Goal: Transaction & Acquisition: Purchase product/service

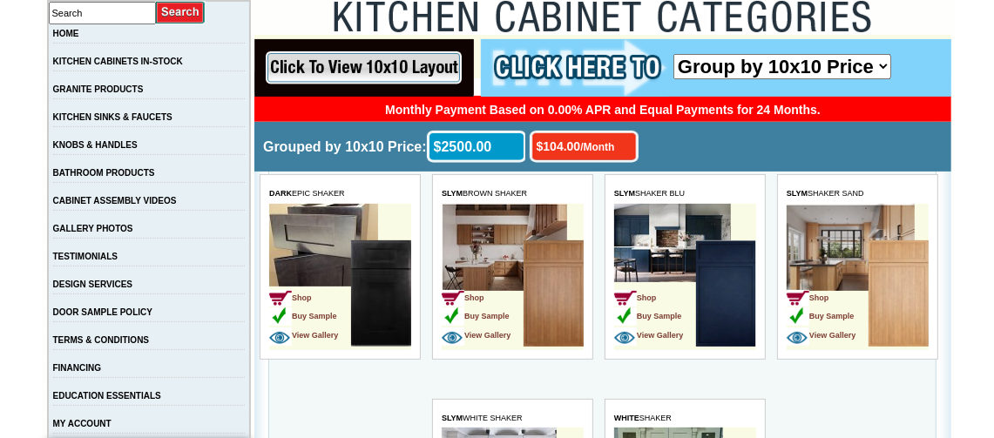
scroll to position [348, 0]
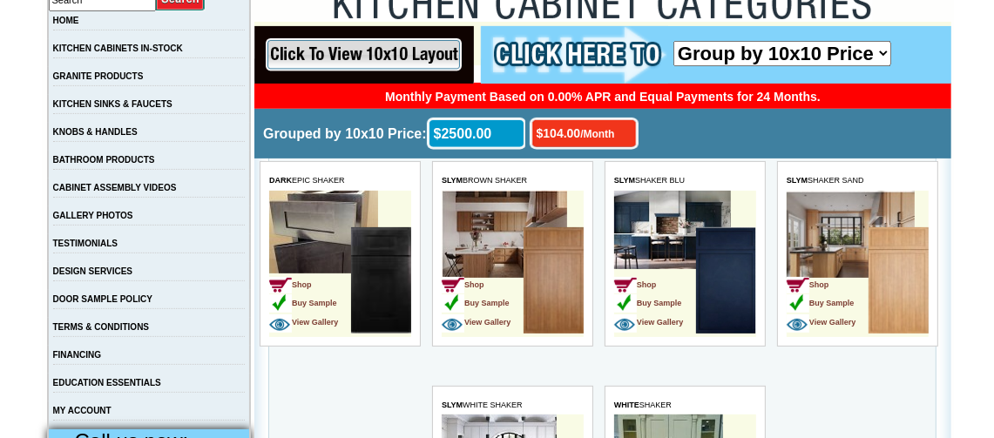
click at [394, 51] on input "image" at bounding box center [364, 55] width 220 height 58
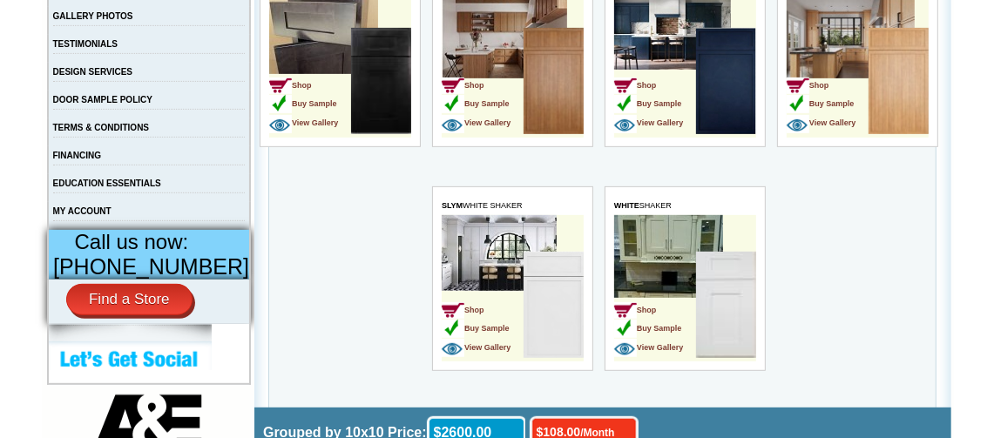
scroll to position [522, 0]
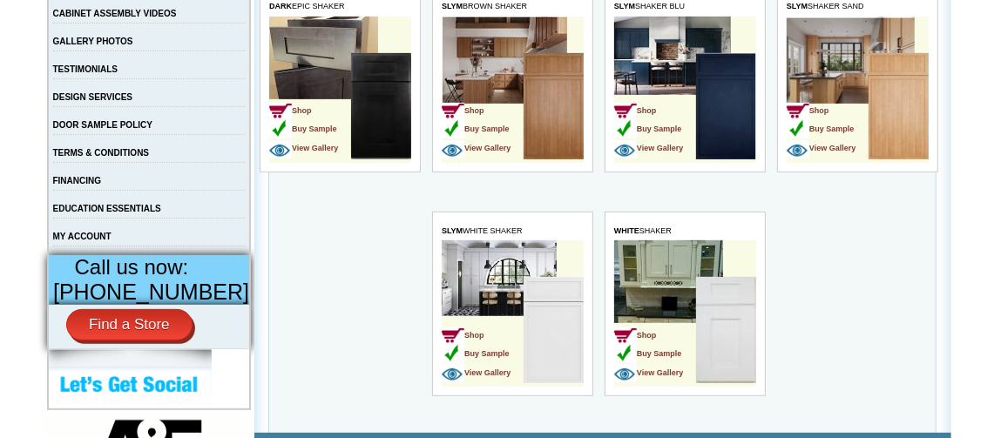
click at [684, 278] on td "Shop Buy Sample View Gallery" at bounding box center [655, 333] width 82 height 110
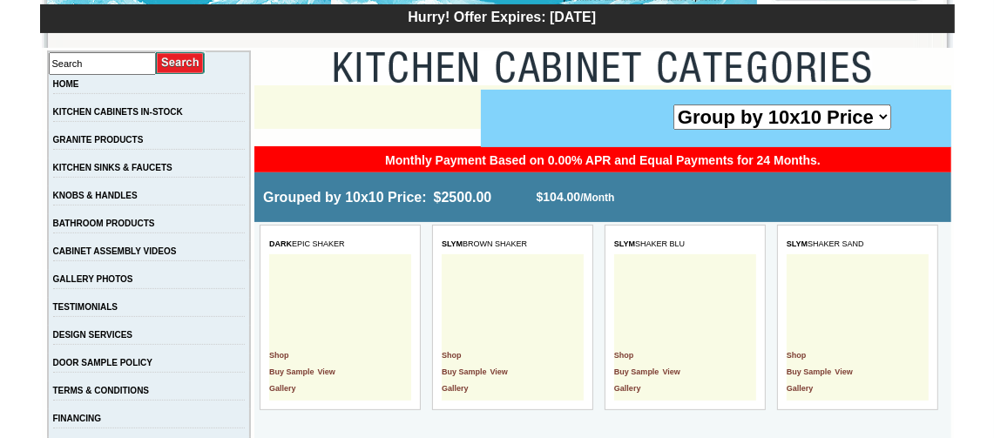
scroll to position [261, 0]
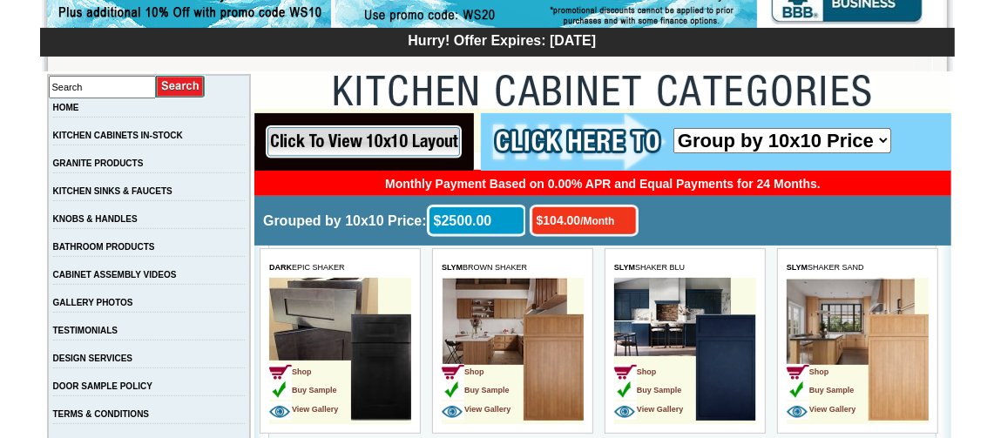
click at [786, 137] on select "Group by 10x10 Price Group by Color" at bounding box center [783, 139] width 218 height 25
click at [674, 127] on select "Group by 10x10 Price Group by Color" at bounding box center [783, 139] width 218 height 25
click at [720, 136] on select "Group by 10x10 Price Group by Color" at bounding box center [783, 139] width 218 height 25
select select "color_group_sort"
click at [674, 127] on select "Group by 10x10 Price Group by Color" at bounding box center [783, 139] width 218 height 25
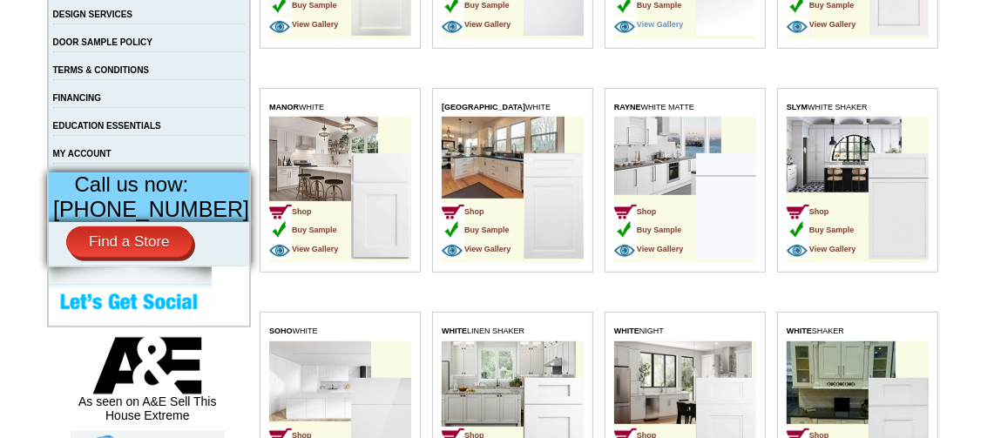
scroll to position [630, 0]
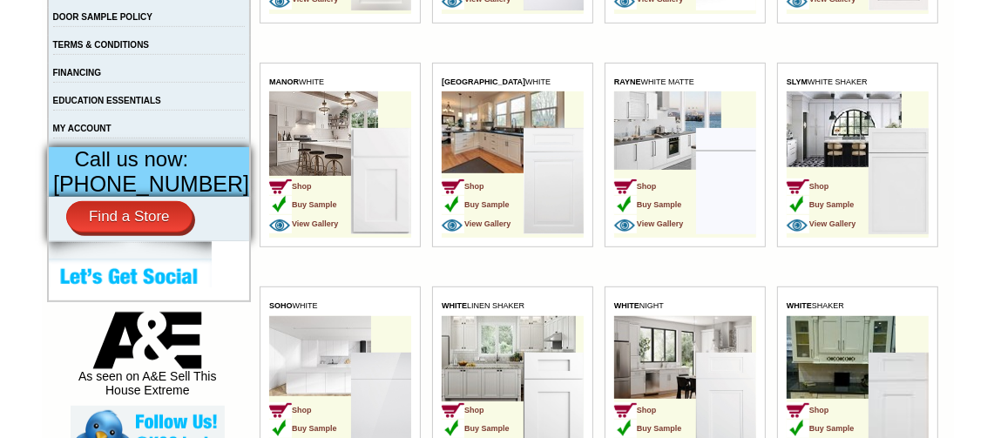
click at [678, 171] on td "Shop Buy Sample View Gallery" at bounding box center [655, 184] width 82 height 110
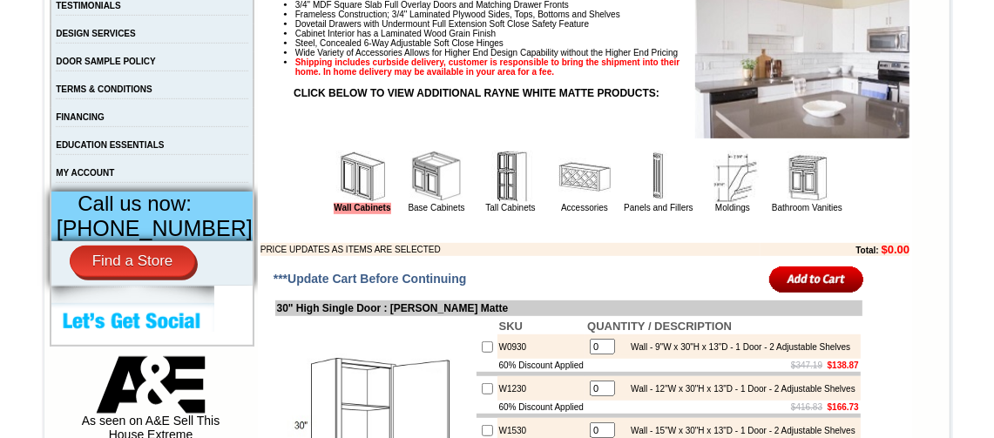
scroll to position [609, 0]
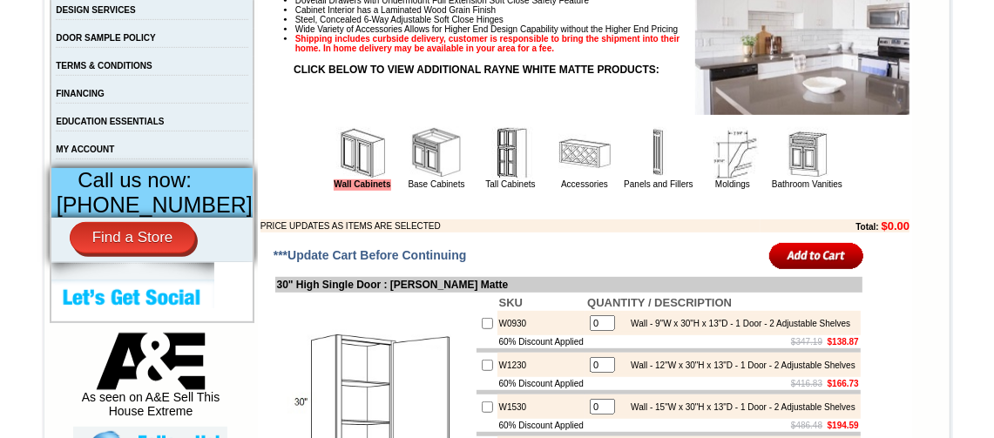
click at [490, 165] on img at bounding box center [510, 153] width 52 height 52
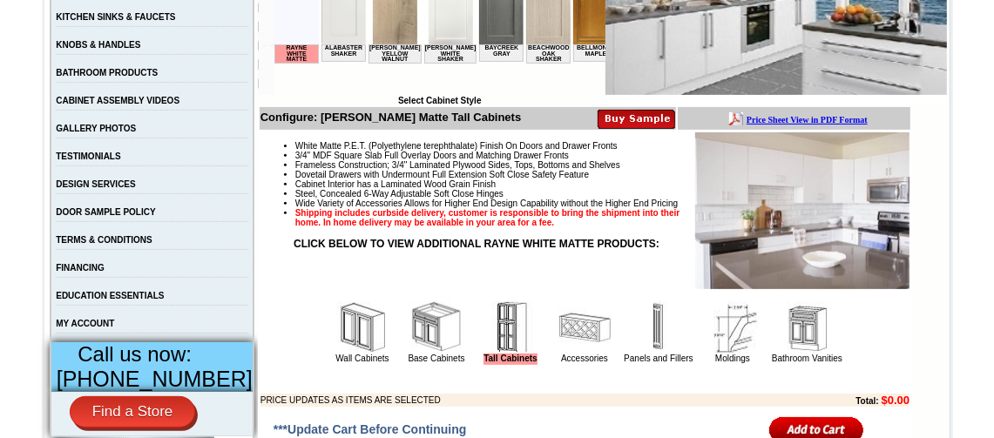
scroll to position [522, 0]
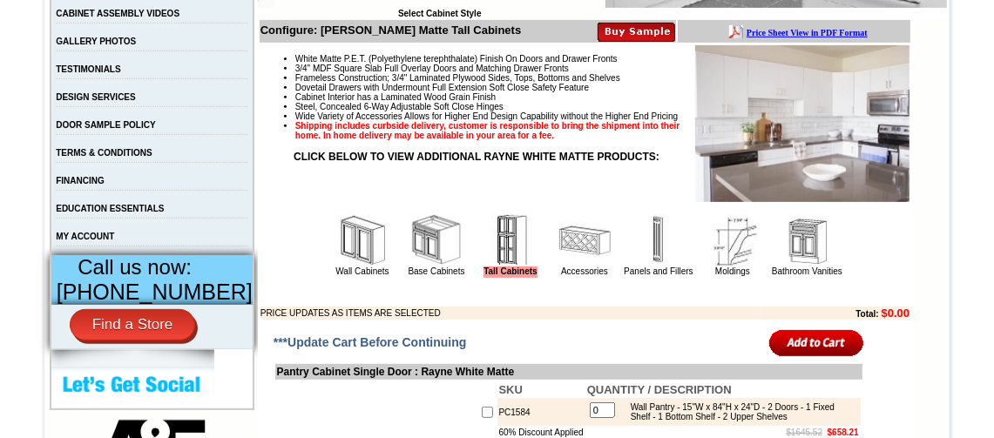
click at [809, 345] on input "image" at bounding box center [816, 342] width 95 height 29
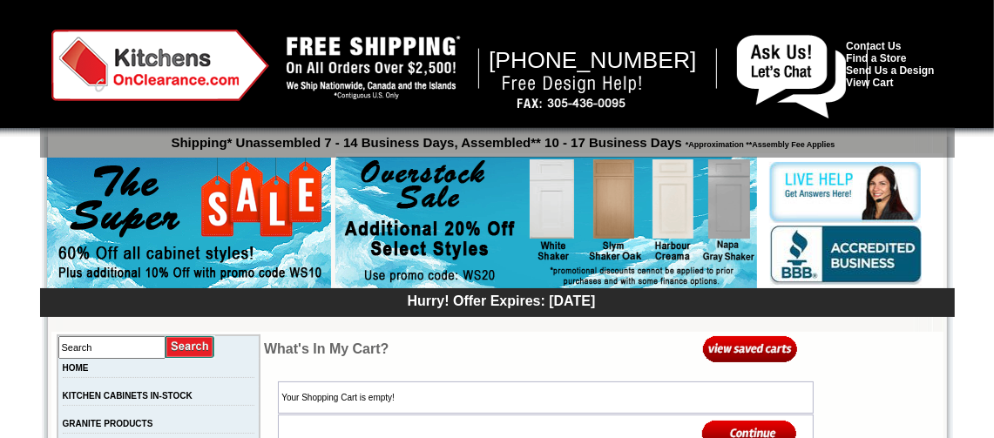
scroll to position [86, 0]
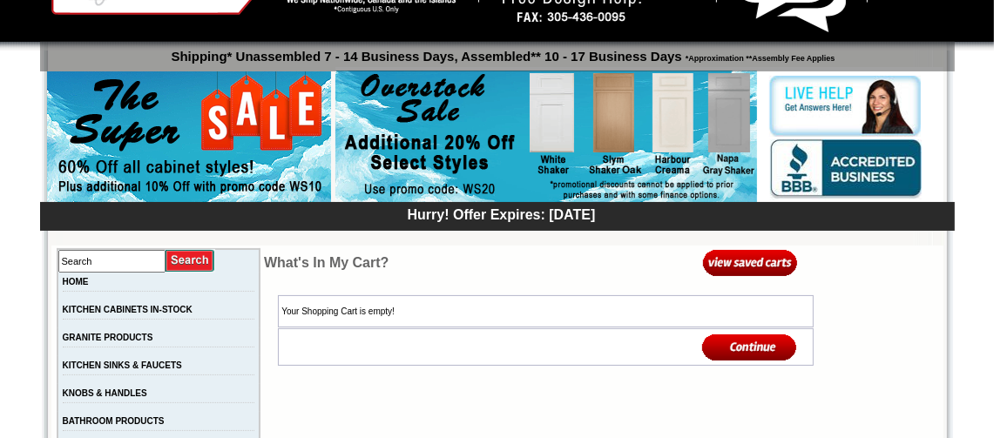
click at [752, 349] on img at bounding box center [749, 347] width 95 height 29
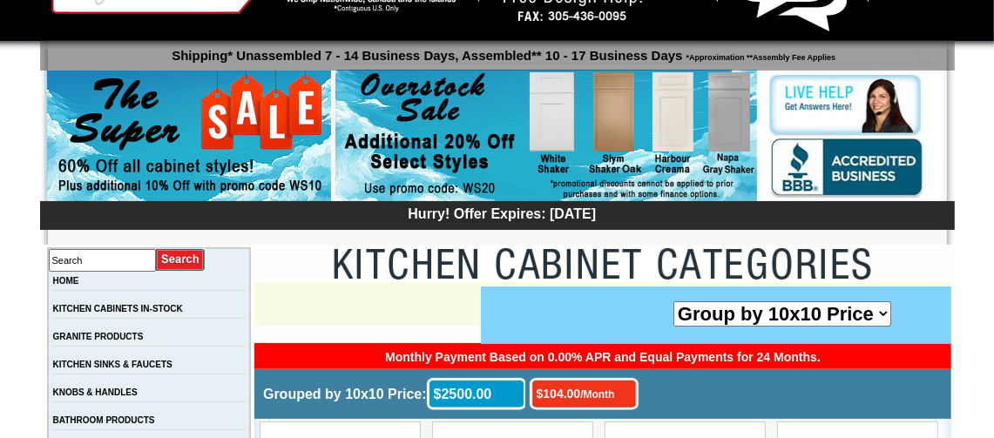
scroll to position [86, 0]
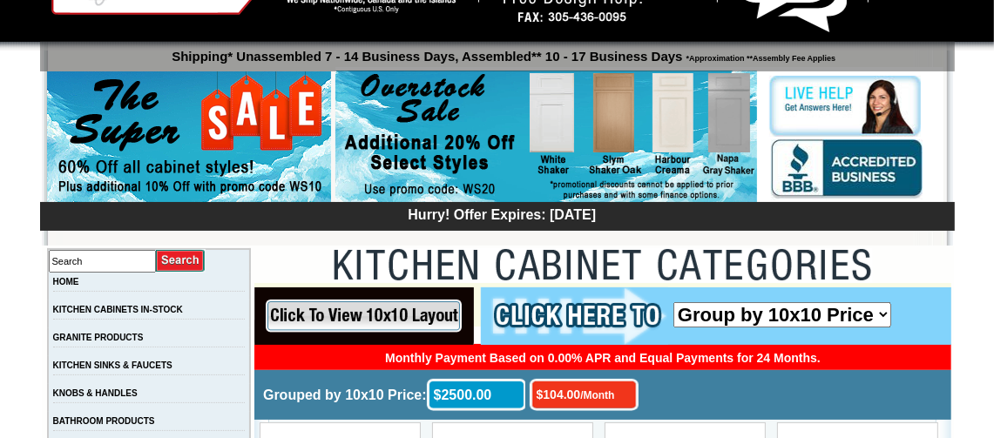
click at [362, 306] on input "image" at bounding box center [364, 316] width 220 height 58
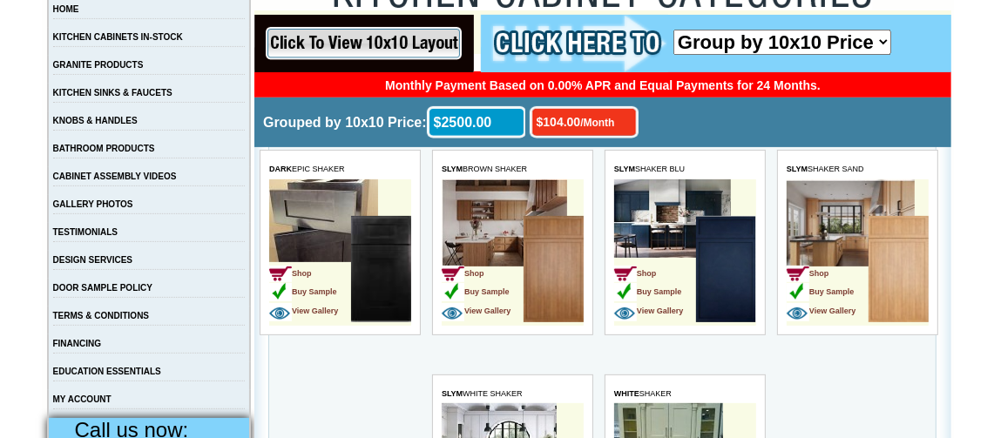
scroll to position [348, 0]
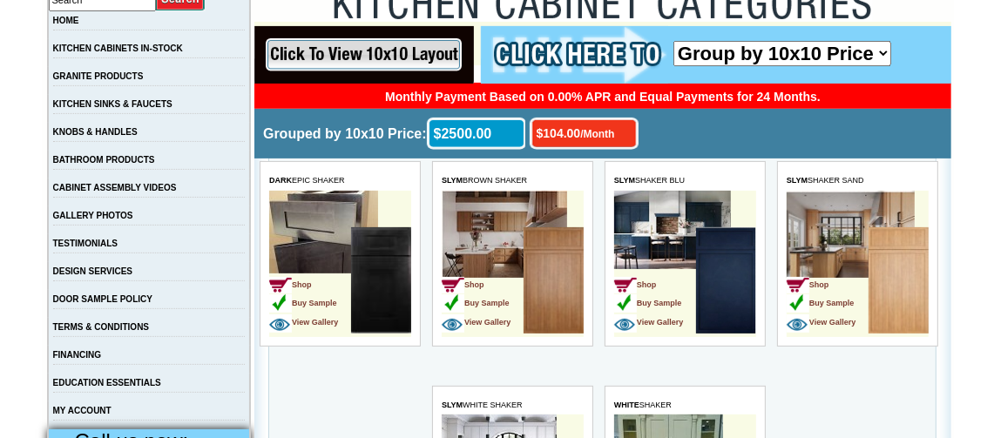
click at [689, 254] on td "Shop Buy Sample View Gallery" at bounding box center [655, 282] width 82 height 110
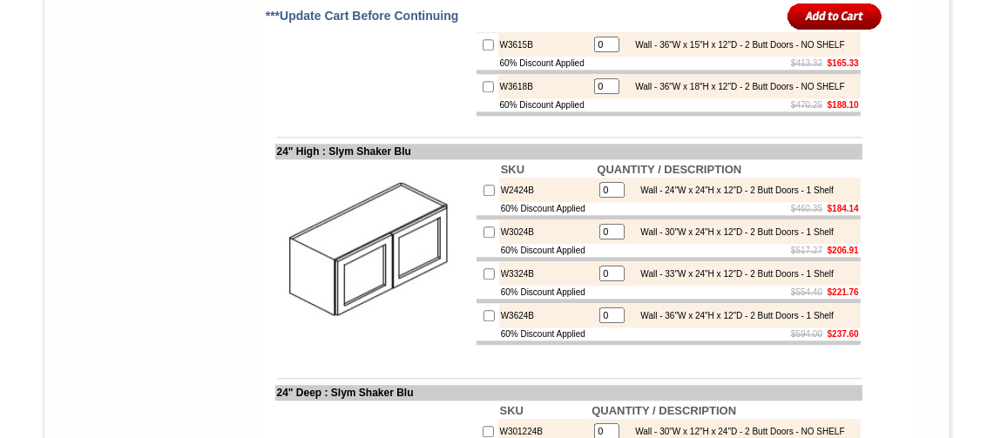
scroll to position [3136, 0]
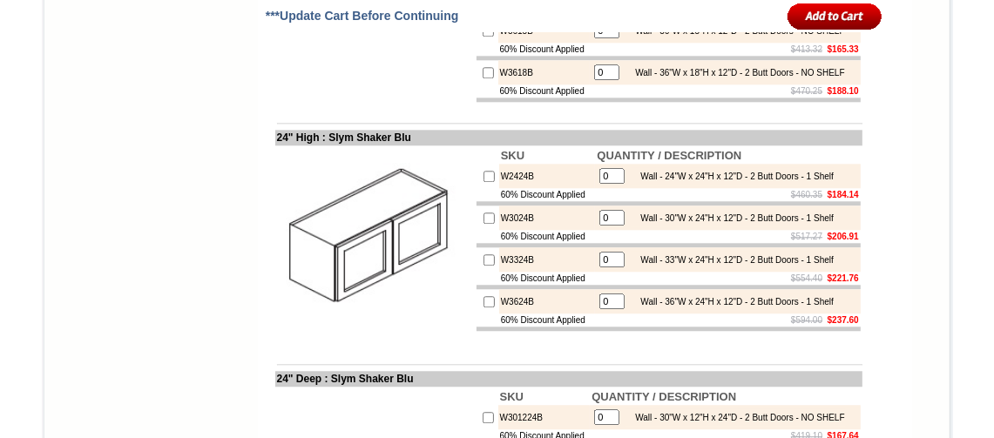
checkbox input "true"
type input "1"
checkbox input "false"
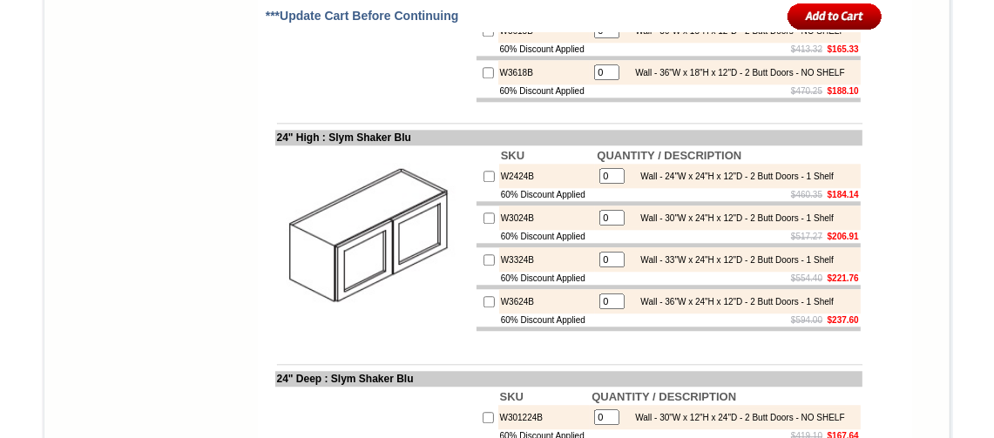
type input "0"
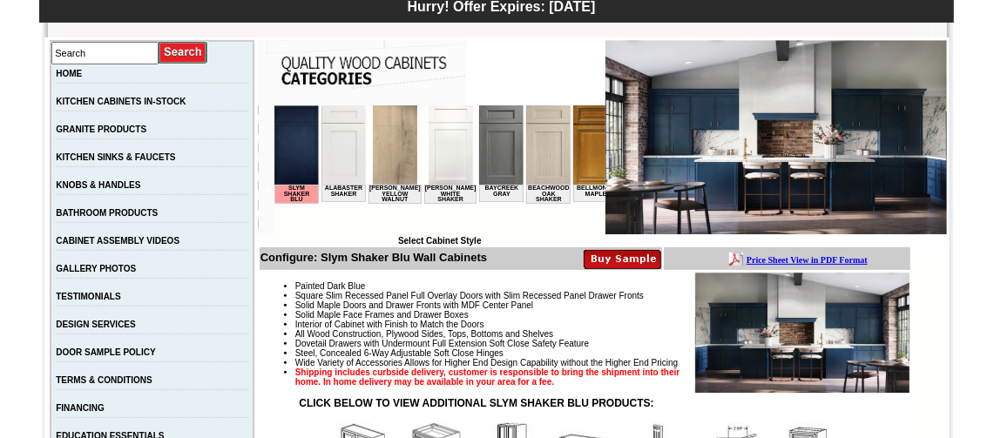
scroll to position [261, 0]
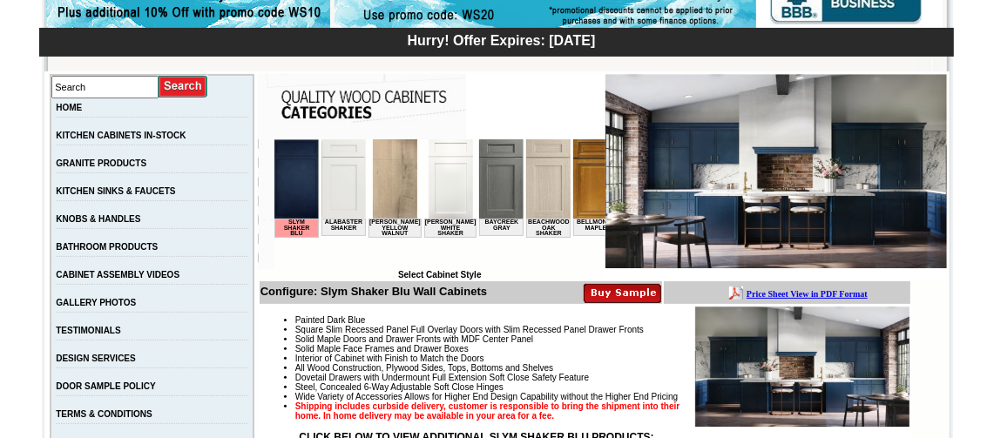
click at [782, 291] on b "Price Sheet View in PDF Format" at bounding box center [807, 293] width 121 height 10
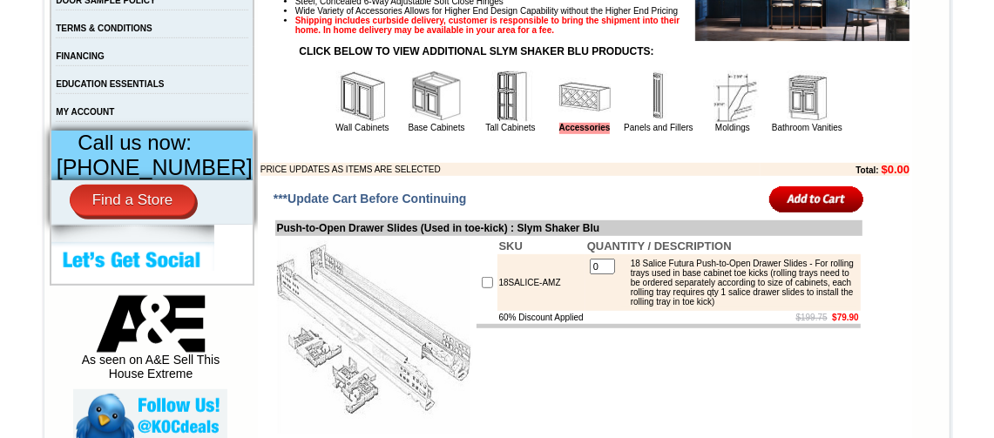
scroll to position [609, 0]
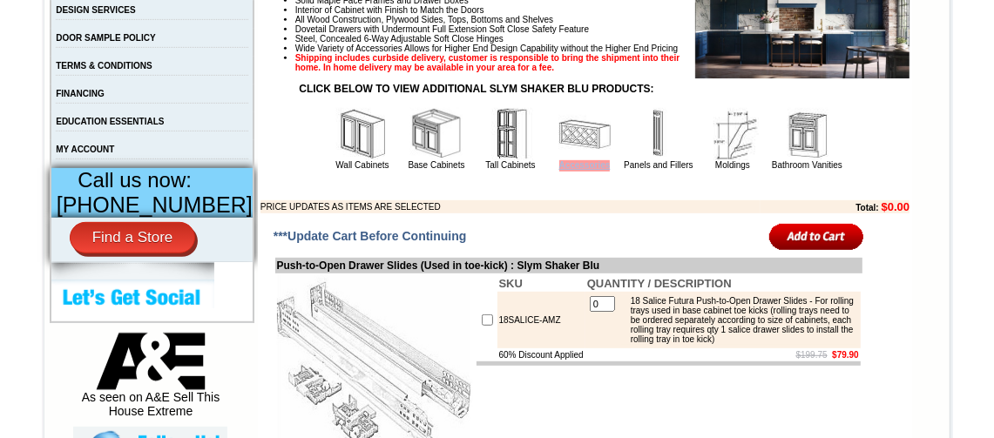
click at [571, 172] on span "Accessories" at bounding box center [584, 165] width 51 height 11
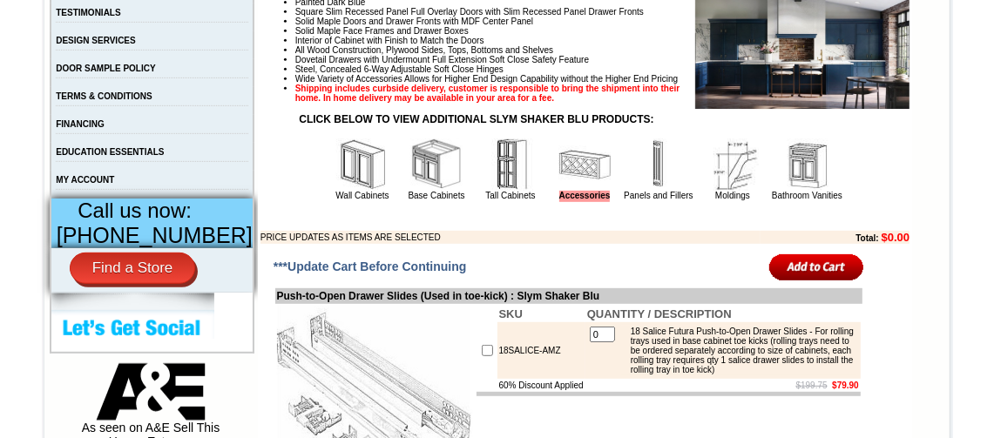
scroll to position [522, 0]
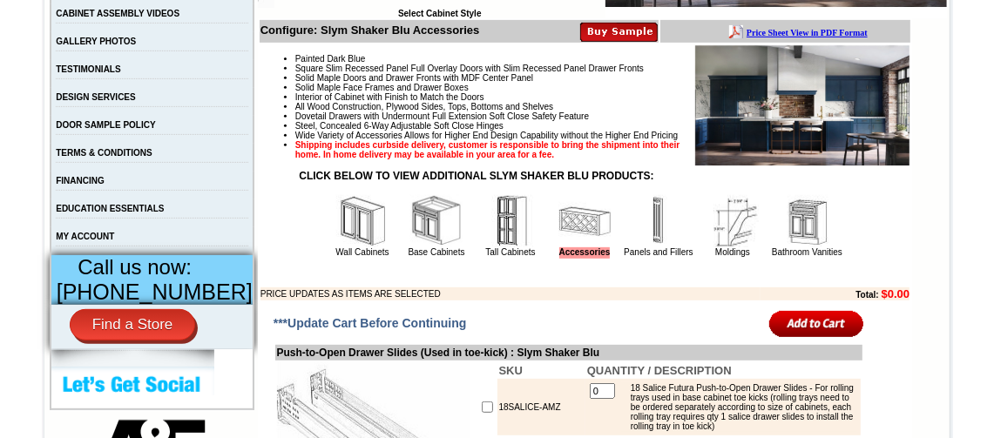
click at [490, 244] on img at bounding box center [510, 221] width 52 height 52
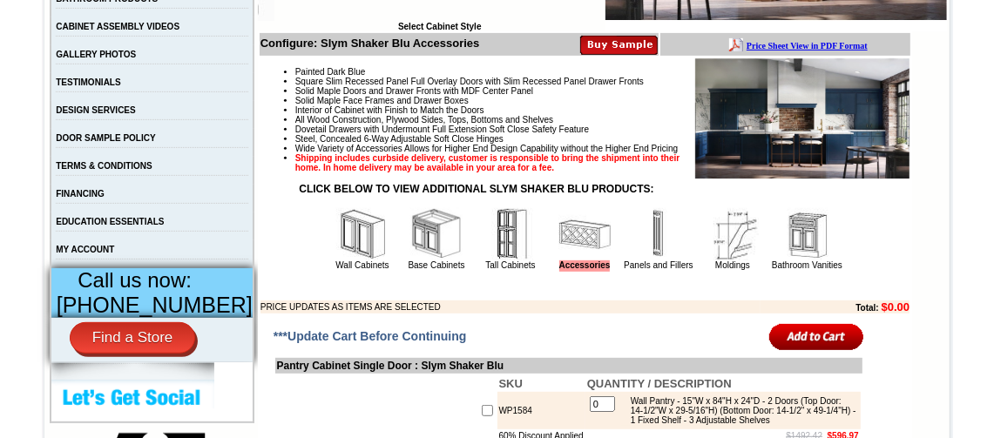
scroll to position [522, 0]
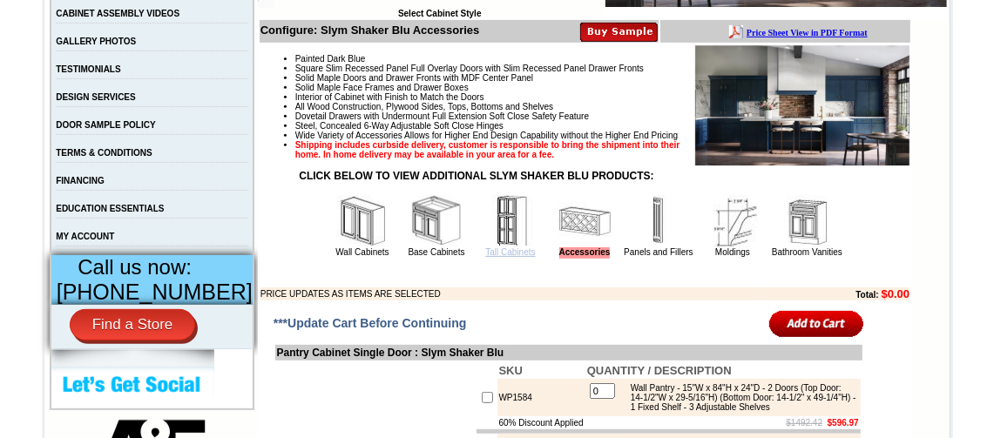
click at [485, 257] on link "Tall Cabinets" at bounding box center [510, 252] width 50 height 10
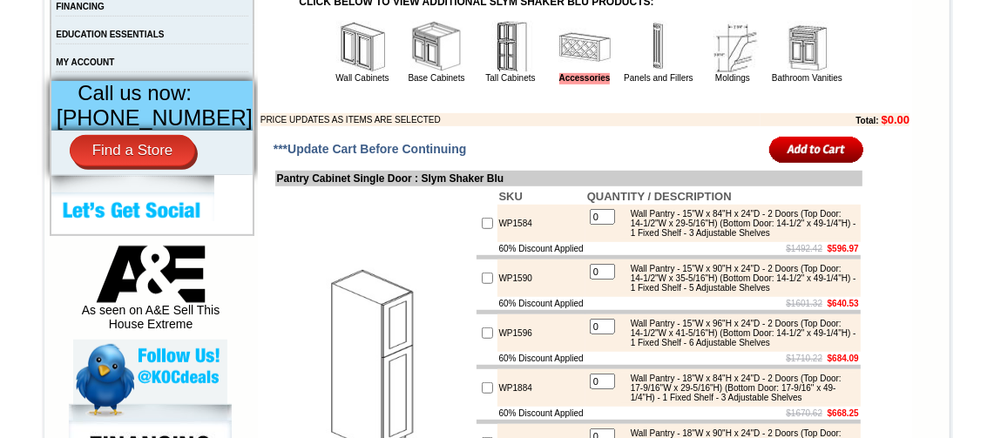
scroll to position [522, 0]
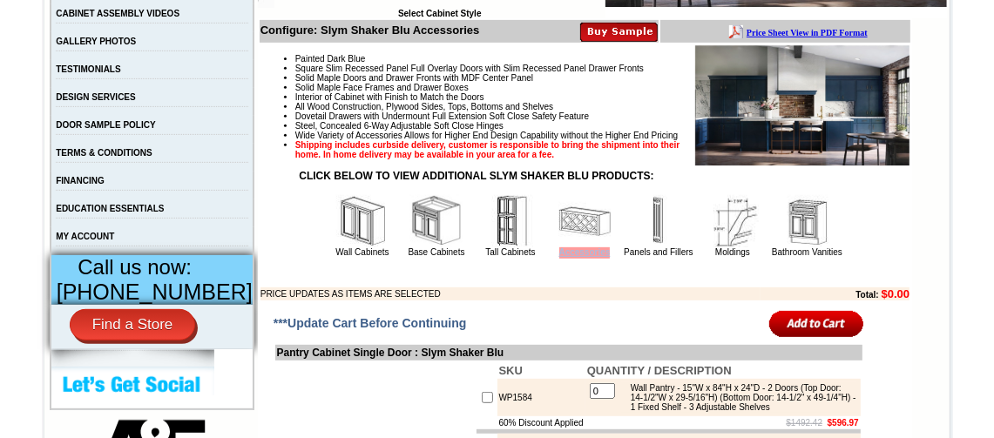
click at [567, 259] on span "Accessories" at bounding box center [584, 252] width 51 height 11
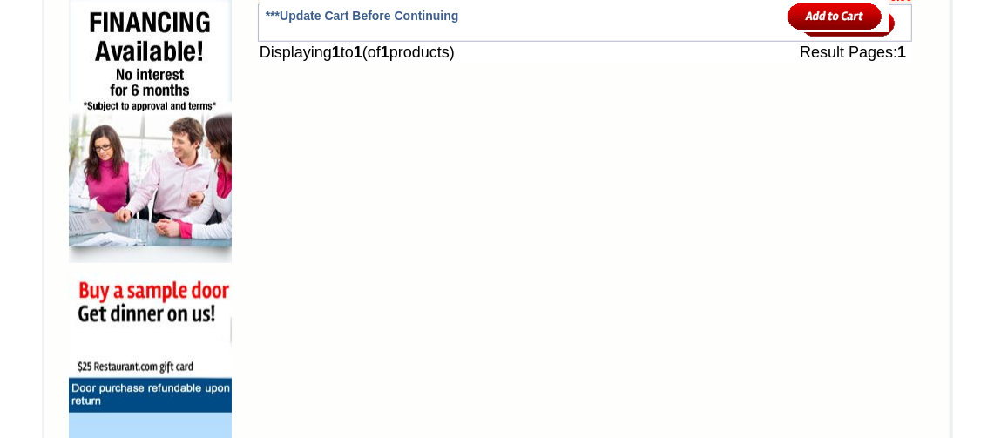
scroll to position [1017, 0]
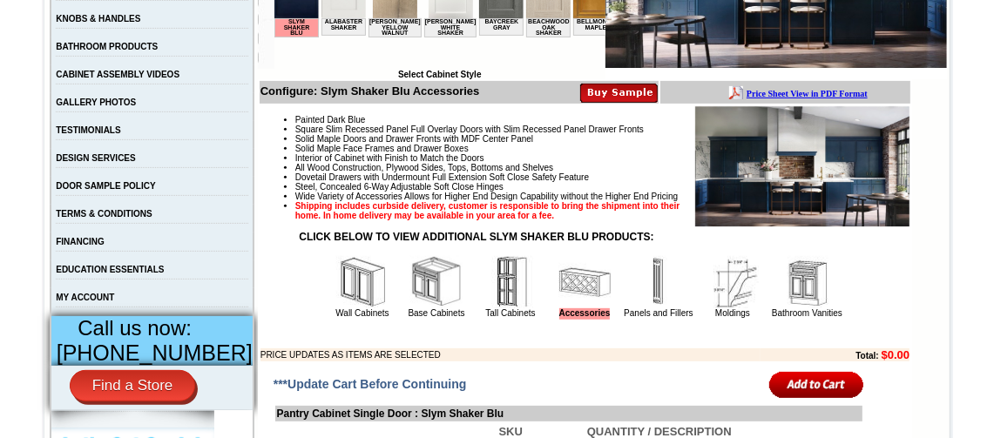
scroll to position [435, 0]
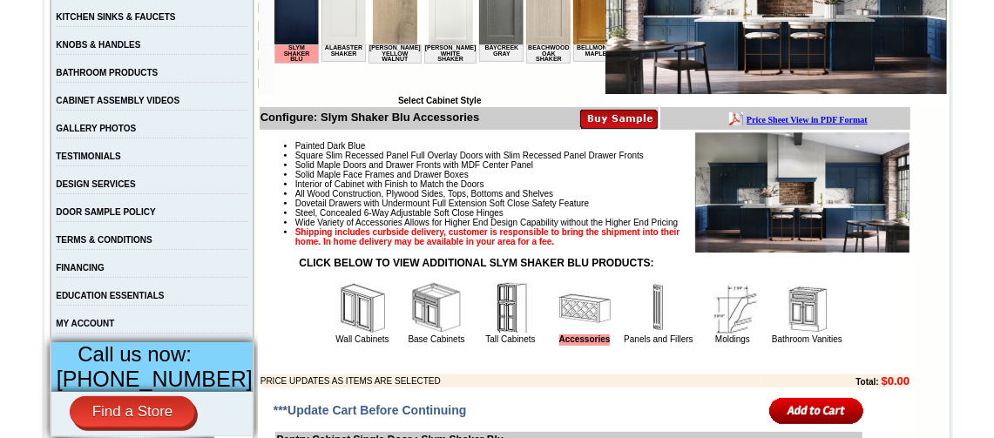
click at [795, 115] on b "Price Sheet View in PDF Format" at bounding box center [807, 119] width 121 height 10
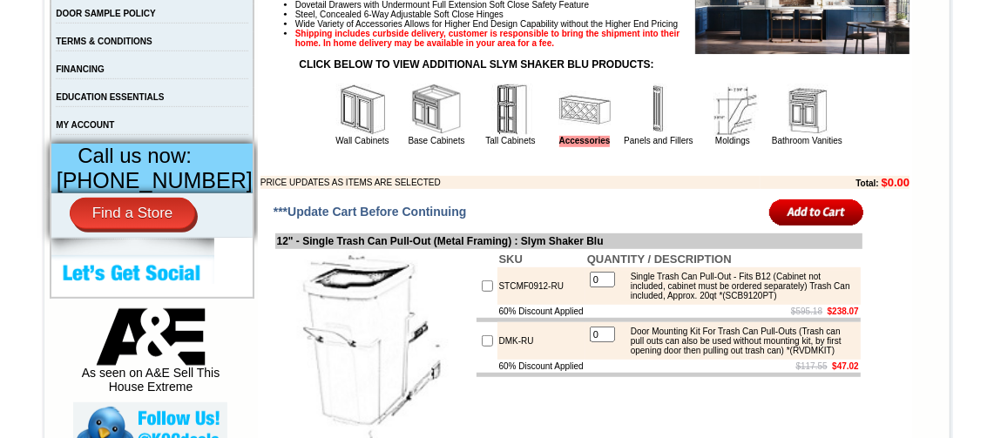
scroll to position [609, 0]
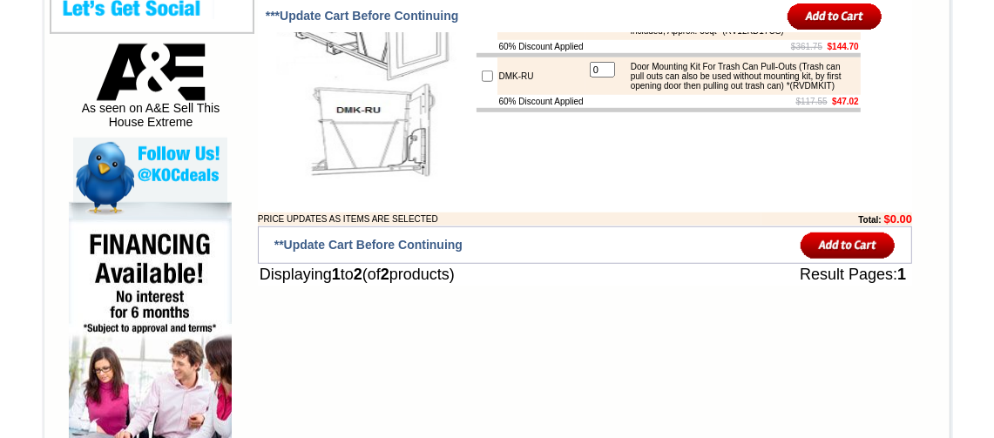
scroll to position [870, 0]
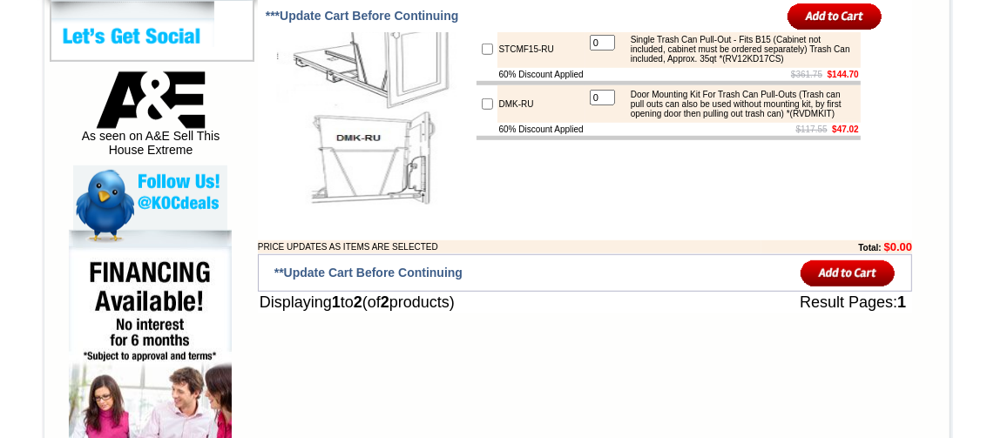
click at [409, 75] on img at bounding box center [375, 112] width 196 height 196
